Goal: Information Seeking & Learning: Learn about a topic

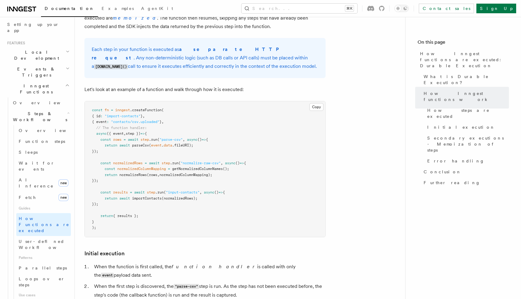
scroll to position [529, 0]
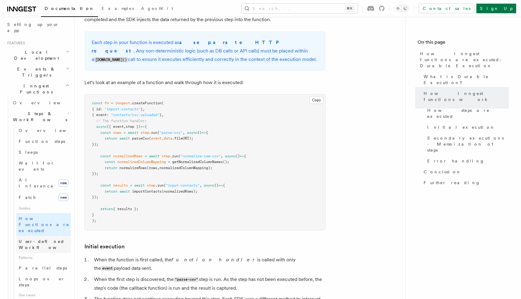
click at [57, 239] on span "User-defined Workflows" at bounding box center [46, 244] width 54 height 11
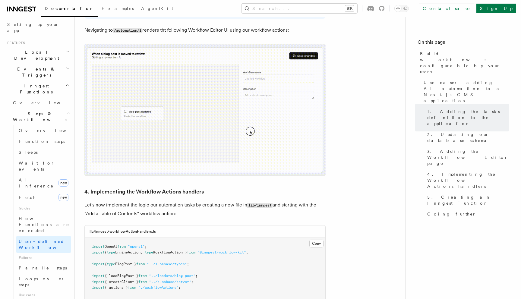
scroll to position [1936, 0]
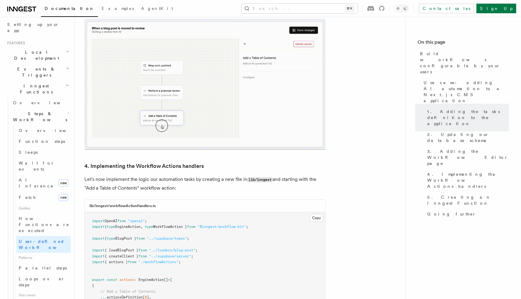
click at [153, 278] on span "EngineAction" at bounding box center [150, 280] width 25 height 4
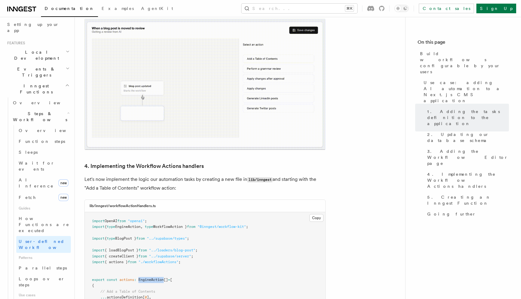
click at [153, 278] on span "EngineAction" at bounding box center [150, 280] width 25 height 4
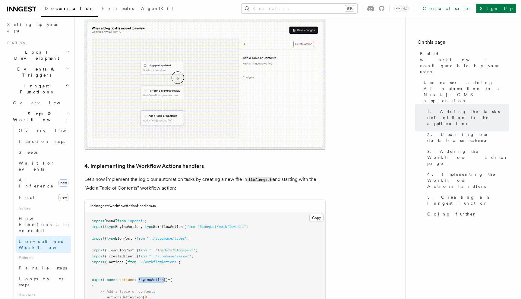
copy span "EngineAction"
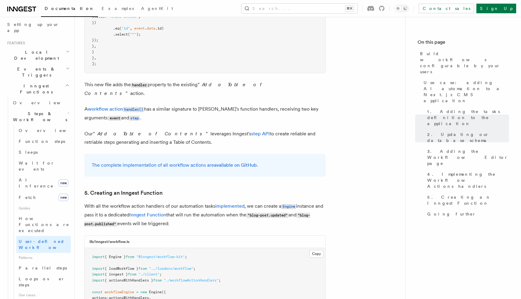
scroll to position [2476, 0]
click at [42, 266] on span "Parallel steps" at bounding box center [43, 268] width 48 height 5
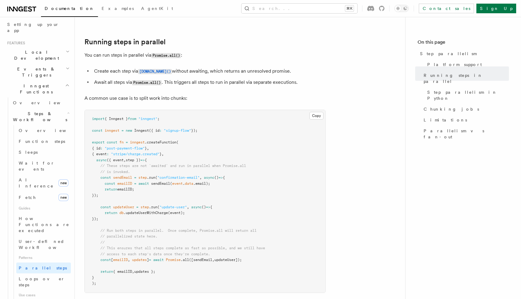
scroll to position [116, 0]
click at [32, 276] on span "Loops over steps" at bounding box center [42, 281] width 46 height 11
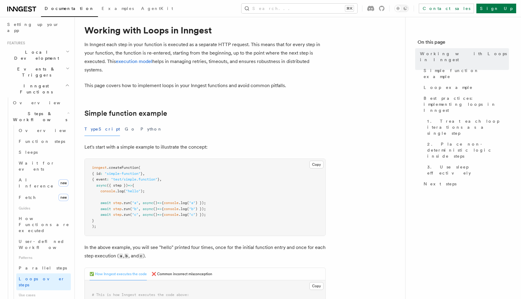
scroll to position [36, 0]
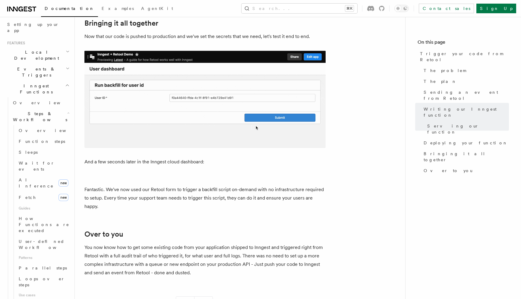
scroll to position [1983, 0]
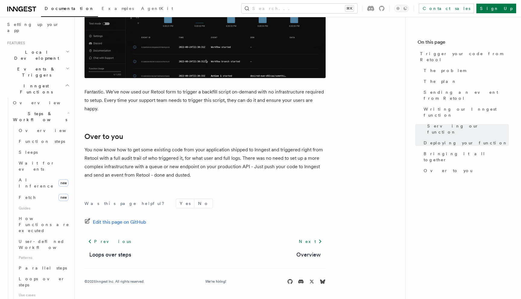
click at [188, 227] on footer "Was this page helpful? Yes No Edit this page on GitHub Previous Loops over step…" at bounding box center [204, 242] width 241 height 86
